Goal: Information Seeking & Learning: Learn about a topic

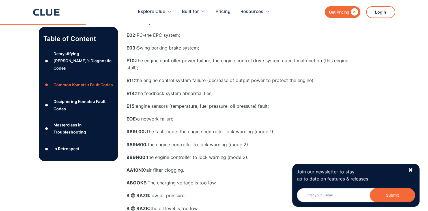
scroll to position [396, 0]
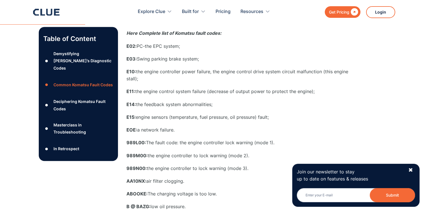
click at [74, 56] on div "Demystifying [PERSON_NAME]’s Diagnostic Codes" at bounding box center [83, 61] width 60 height 22
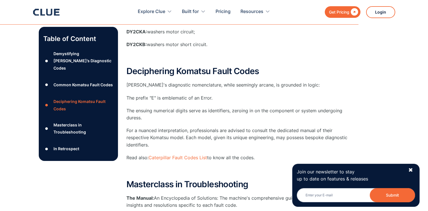
scroll to position [1792, 0]
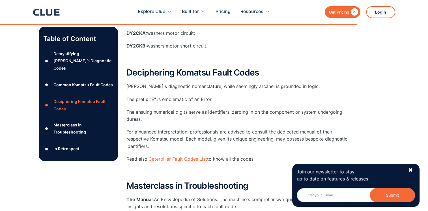
click at [60, 121] on div "Masterclass in Troubleshooting" at bounding box center [83, 128] width 60 height 14
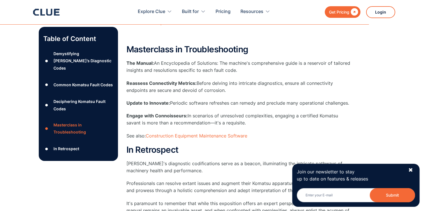
scroll to position [1937, 0]
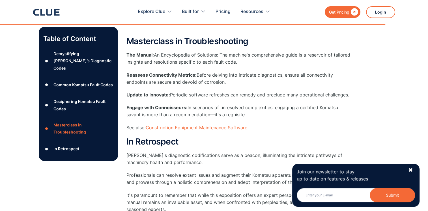
click at [71, 98] on div "Deciphering Komatsu Fault Codes" at bounding box center [83, 105] width 60 height 14
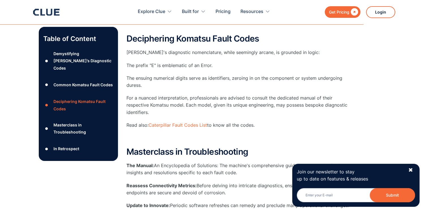
scroll to position [1824, 0]
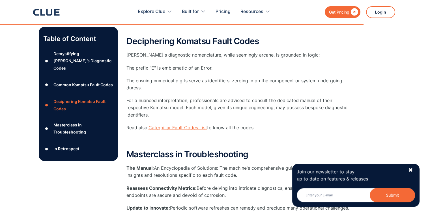
click at [202, 126] on link "Caterpillar Fault Codes List" at bounding box center [178, 128] width 59 height 6
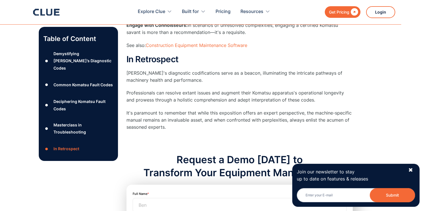
scroll to position [2022, 0]
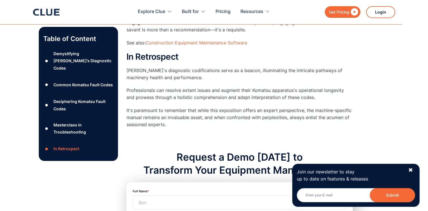
click at [75, 81] on div "Common Komatsu Fault Codes" at bounding box center [82, 84] width 59 height 7
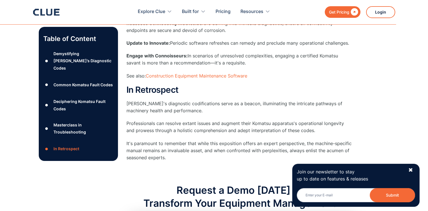
scroll to position [2017, 0]
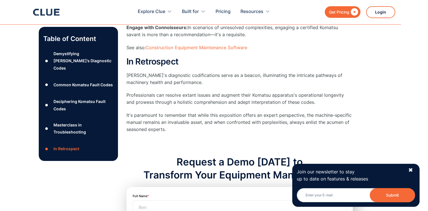
click at [78, 57] on div "Demystifying Komatsu’s Diagnostic Codes" at bounding box center [83, 61] width 60 height 22
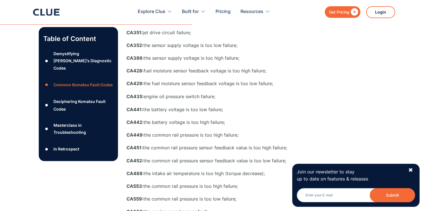
scroll to position [943, 0]
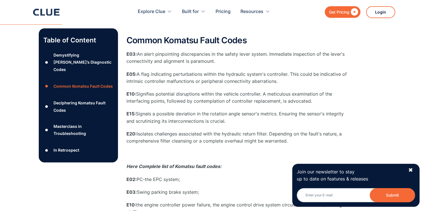
scroll to position [262, 0]
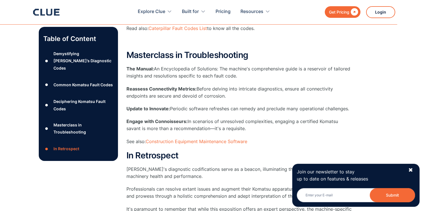
scroll to position [2022, 0]
